Goal: Find contact information: Find contact information

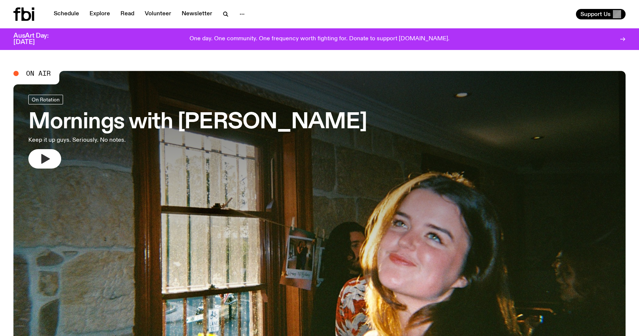
click at [56, 160] on button "button" at bounding box center [44, 158] width 33 height 19
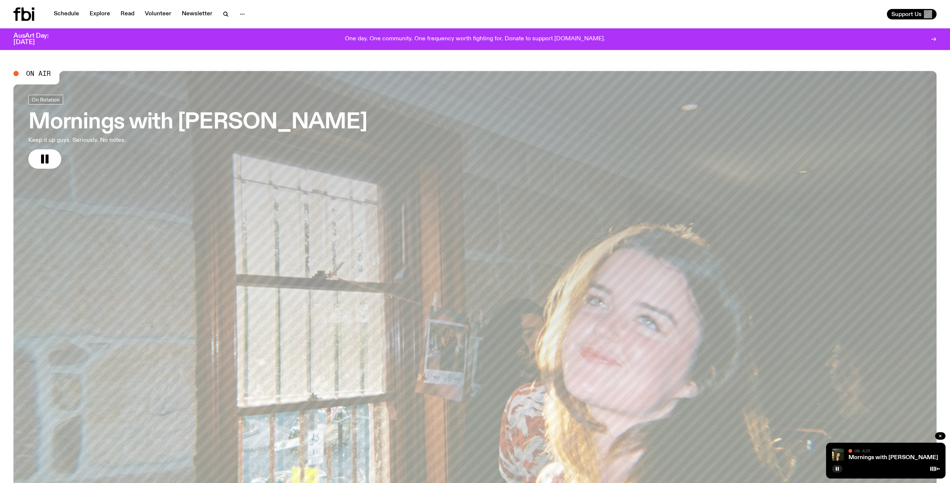
scroll to position [2, 0]
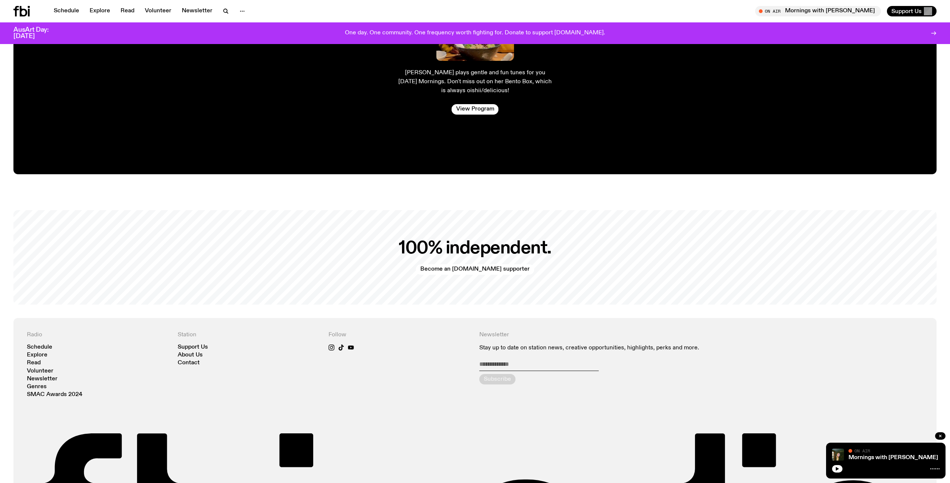
scroll to position [1955, 0]
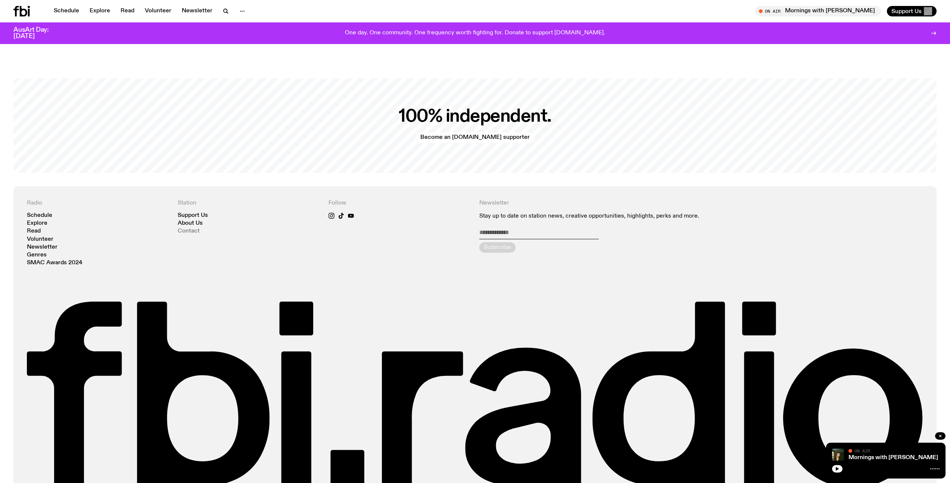
click at [195, 228] on link "Contact" at bounding box center [189, 231] width 22 height 6
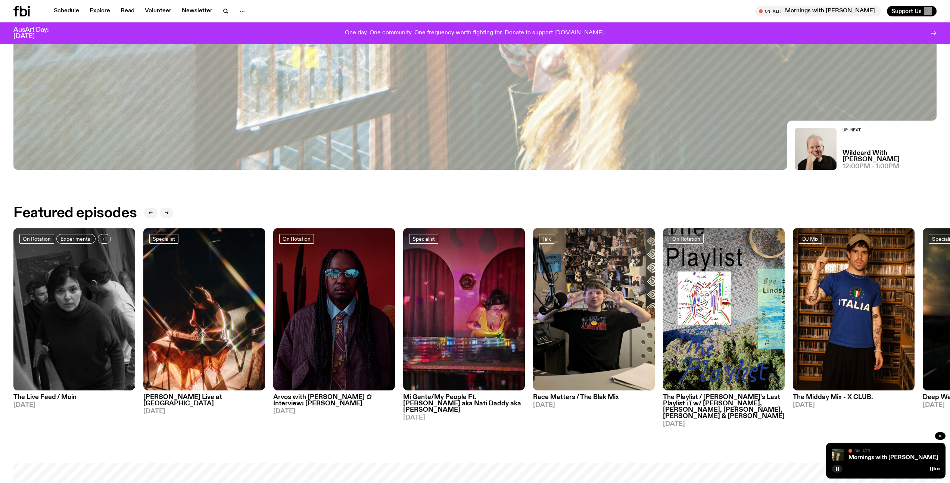
scroll to position [416, 0]
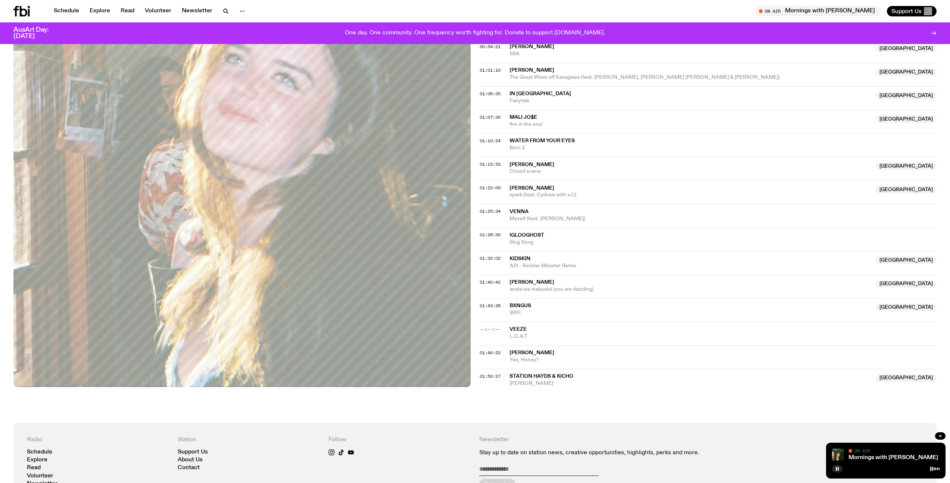
scroll to position [440, 0]
